Goal: Complete application form

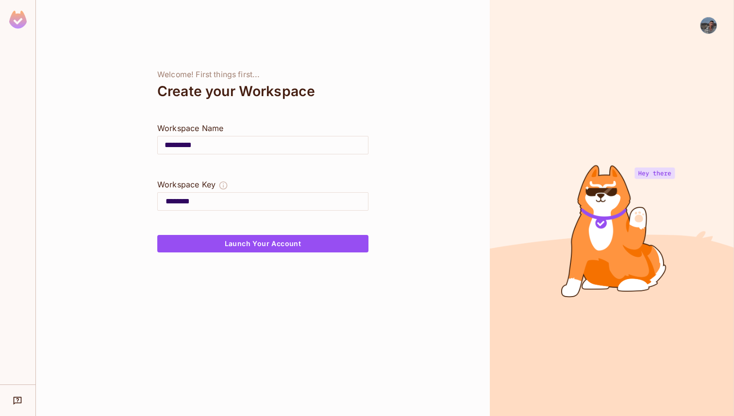
click at [226, 229] on div at bounding box center [262, 223] width 211 height 23
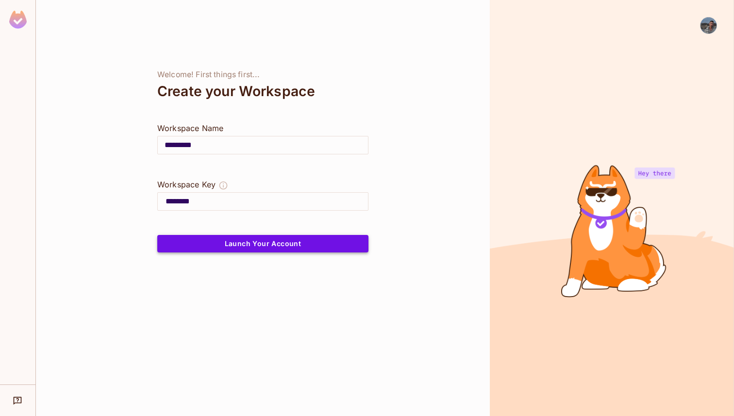
click at [226, 235] on button "Launch Your Account" at bounding box center [262, 243] width 211 height 17
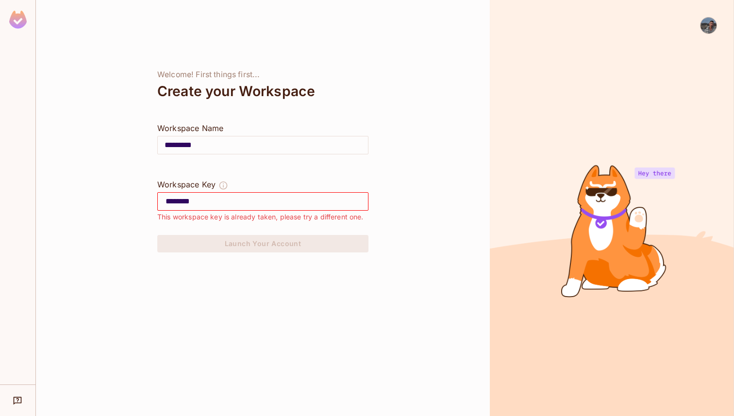
click at [207, 201] on input "********" at bounding box center [266, 202] width 202 height 16
type input "**********"
